Goal: Transaction & Acquisition: Register for event/course

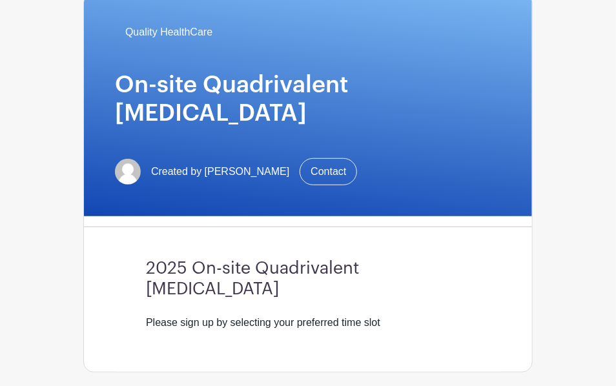
scroll to position [129, 0]
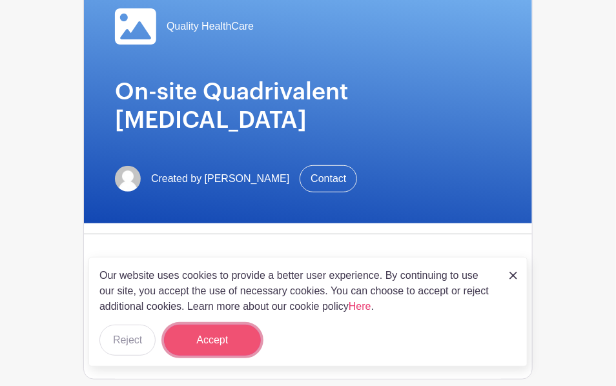
click at [207, 337] on button "Accept" at bounding box center [212, 340] width 97 height 31
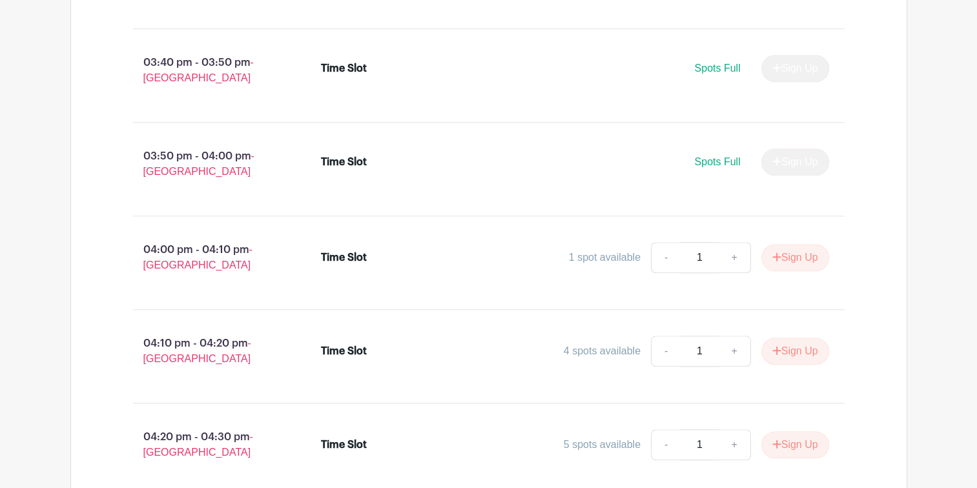
scroll to position [1098, 0]
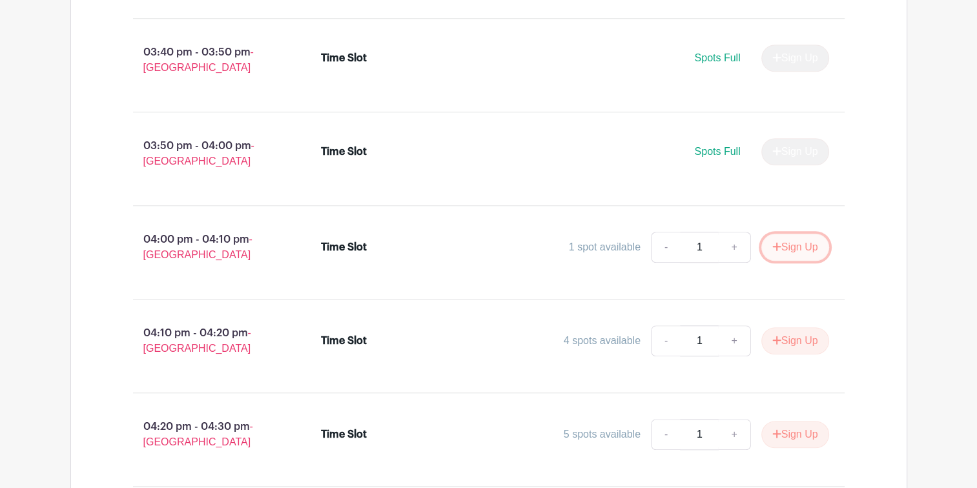
click at [616, 244] on button "Sign Up" at bounding box center [796, 247] width 68 height 27
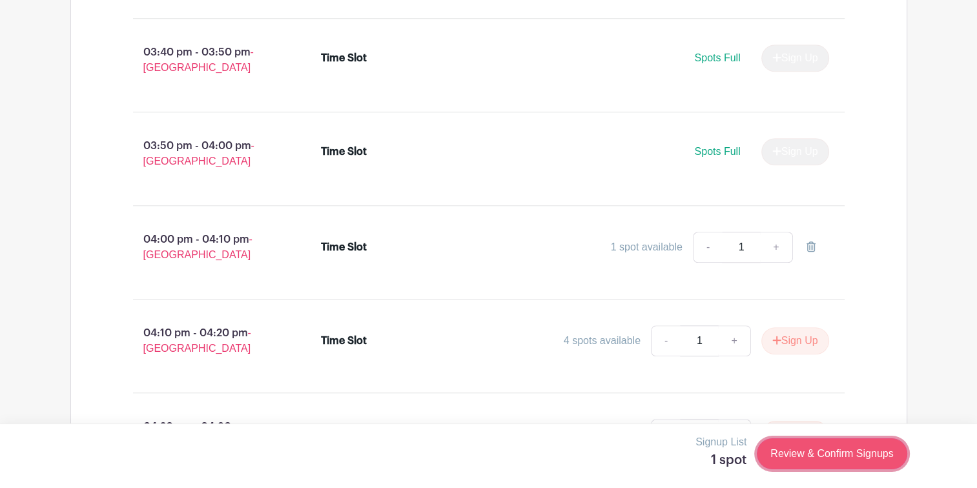
click at [616, 386] on link "Review & Confirm Signups" at bounding box center [832, 454] width 150 height 31
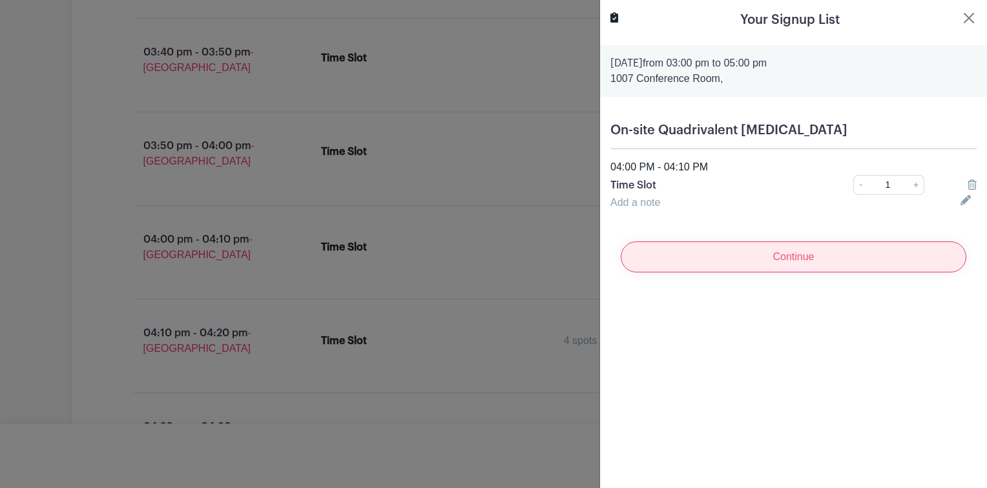
click at [616, 264] on input "Continue" at bounding box center [794, 257] width 346 height 31
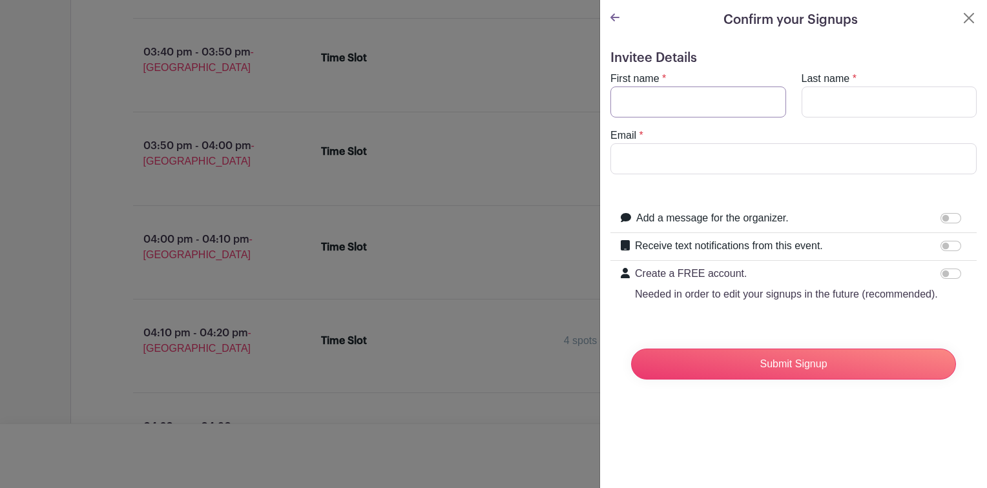
click at [616, 111] on input "First name" at bounding box center [698, 102] width 176 height 31
type input "[PERSON_NAME]"
click at [616, 90] on input "Last name" at bounding box center [890, 102] width 176 height 31
type input "[PERSON_NAME]"
click at [616, 150] on input "Email" at bounding box center [793, 158] width 366 height 31
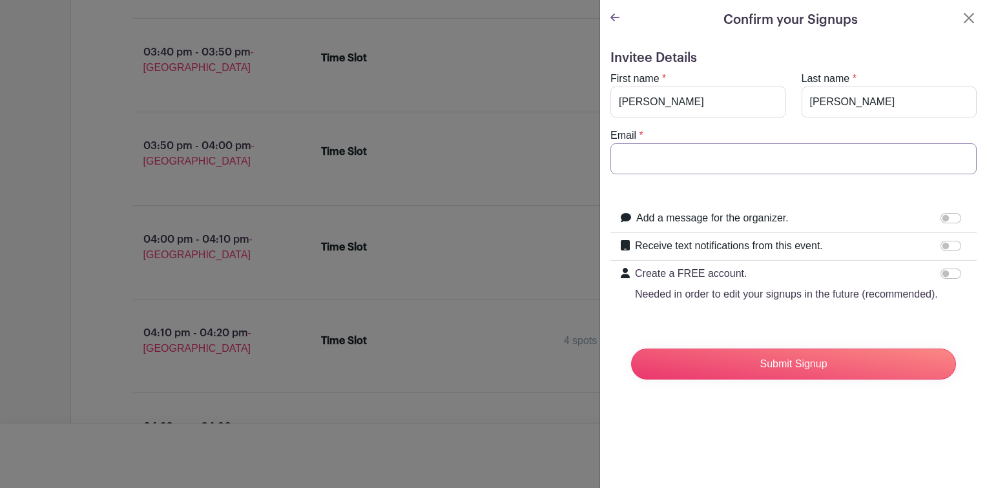
type input "[EMAIL_ADDRESS][MEDICAL_DATA][DOMAIN_NAME]"
click at [616, 326] on form "Invitee Details First name * [PERSON_NAME] Last name * [GEOGRAPHIC_DATA] Email …" at bounding box center [793, 220] width 366 height 340
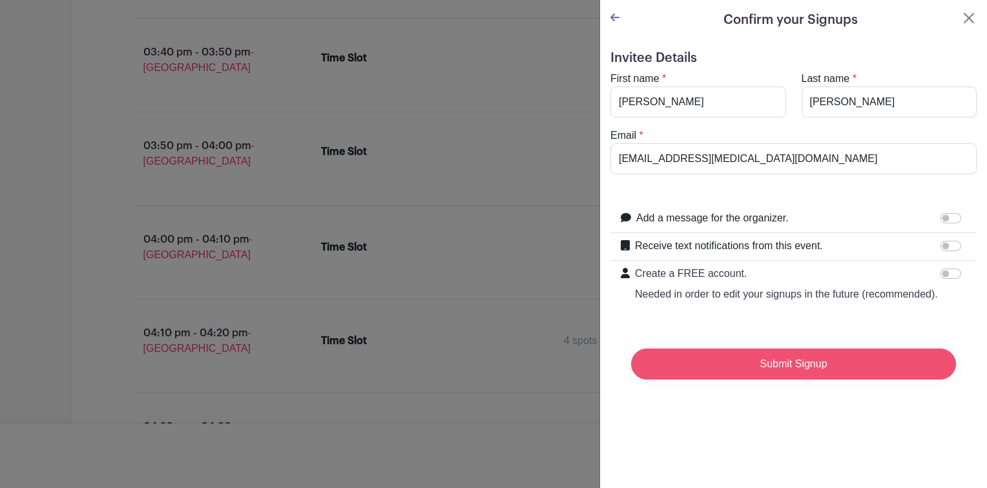
click at [616, 372] on input "Submit Signup" at bounding box center [793, 364] width 325 height 31
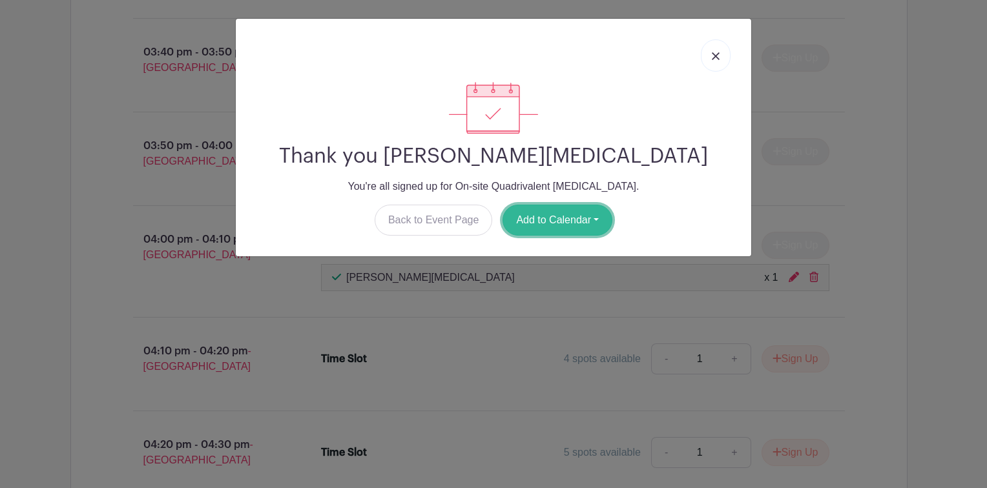
click at [575, 225] on button "Add to Calendar" at bounding box center [558, 220] width 110 height 31
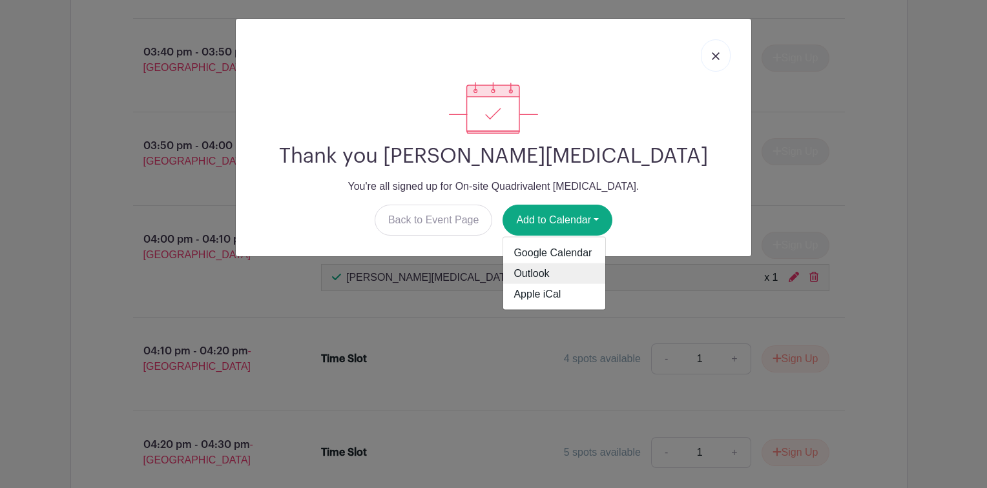
click at [530, 276] on link "Outlook" at bounding box center [554, 274] width 102 height 21
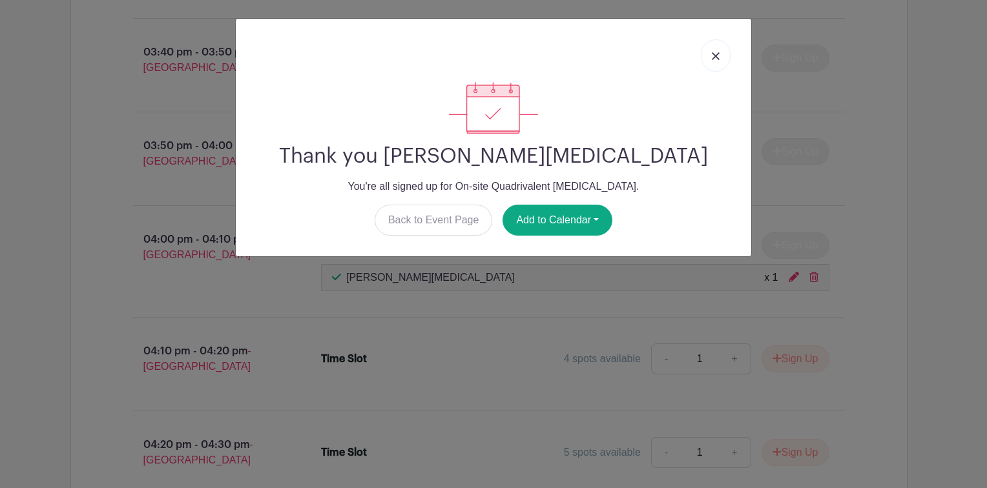
click at [616, 251] on div "Thank you [PERSON_NAME][MEDICAL_DATA] You're all signed up for On-site Quadriva…" at bounding box center [493, 244] width 987 height 488
